Goal: Information Seeking & Learning: Learn about a topic

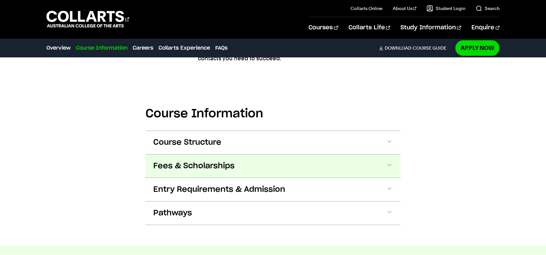
scroll to position [838, 0]
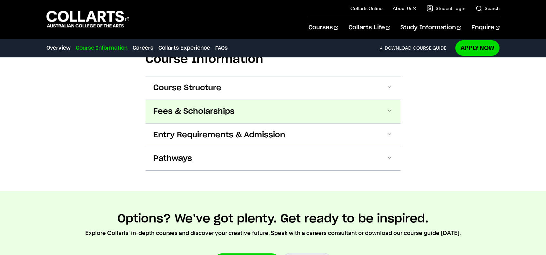
click at [214, 106] on span "Fees & Scholarships" at bounding box center [193, 111] width 81 height 10
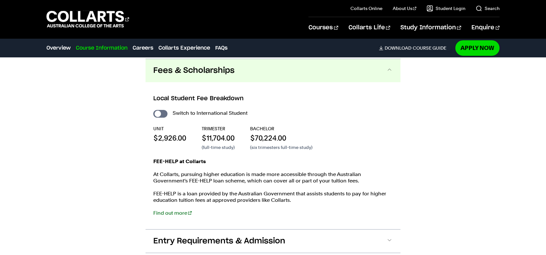
scroll to position [880, 0]
click at [161, 112] on input "International Student" at bounding box center [160, 113] width 14 height 8
checkbox input "true"
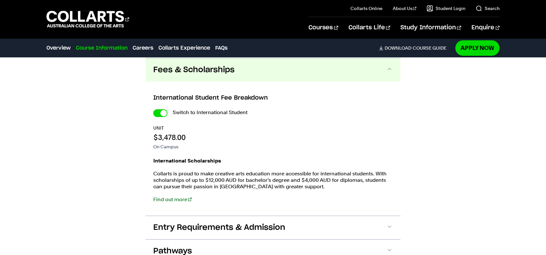
click at [161, 112] on input "International Student" at bounding box center [160, 113] width 14 height 8
checkbox input "false"
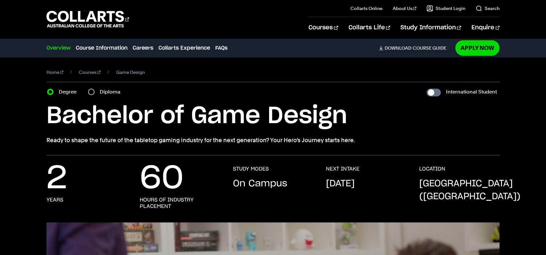
click at [93, 83] on section "Home Courses Game Design Course variant Degree Diploma International Student Ba…" at bounding box center [272, 106] width 453 height 98
click at [92, 91] on input "Diploma" at bounding box center [91, 92] width 6 height 6
radio input "true"
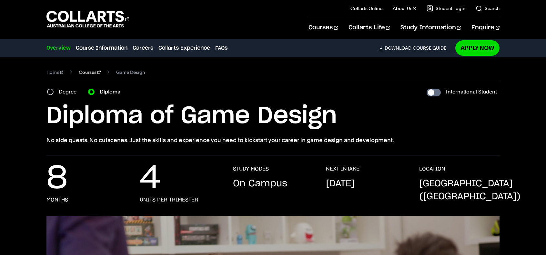
click at [84, 71] on link "Courses" at bounding box center [90, 72] width 22 height 9
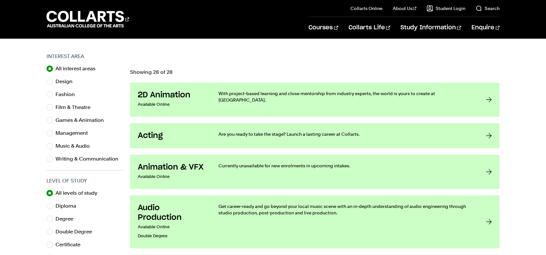
scroll to position [64, 0]
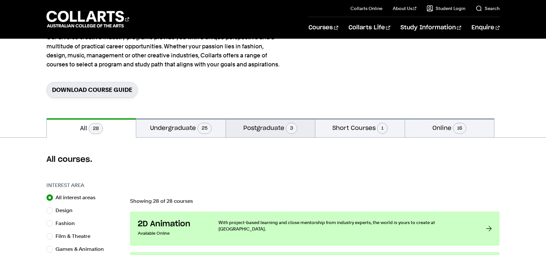
click at [233, 130] on button "Postgraduate 3" at bounding box center [270, 127] width 89 height 19
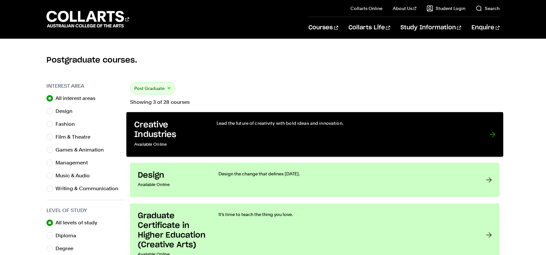
scroll to position [193, 0]
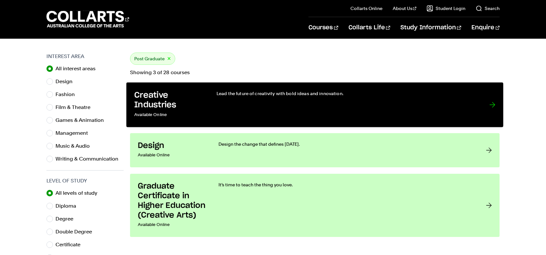
click at [184, 100] on h3 "Creative Industries" at bounding box center [168, 100] width 69 height 20
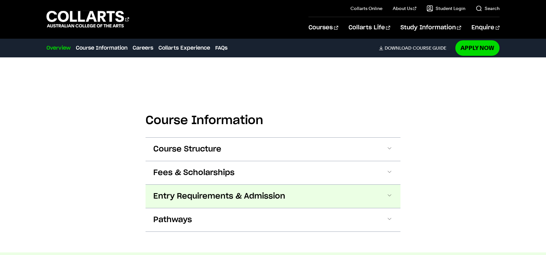
scroll to position [387, 0]
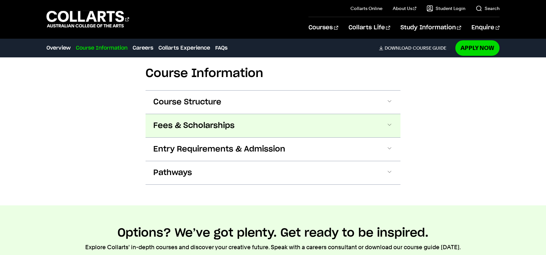
click at [240, 121] on button "Fees & Scholarships" at bounding box center [272, 125] width 255 height 23
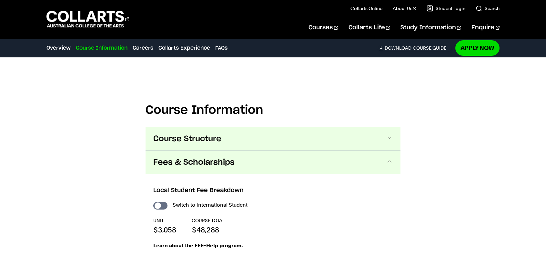
scroll to position [314, 0]
